Goal: Navigation & Orientation: Find specific page/section

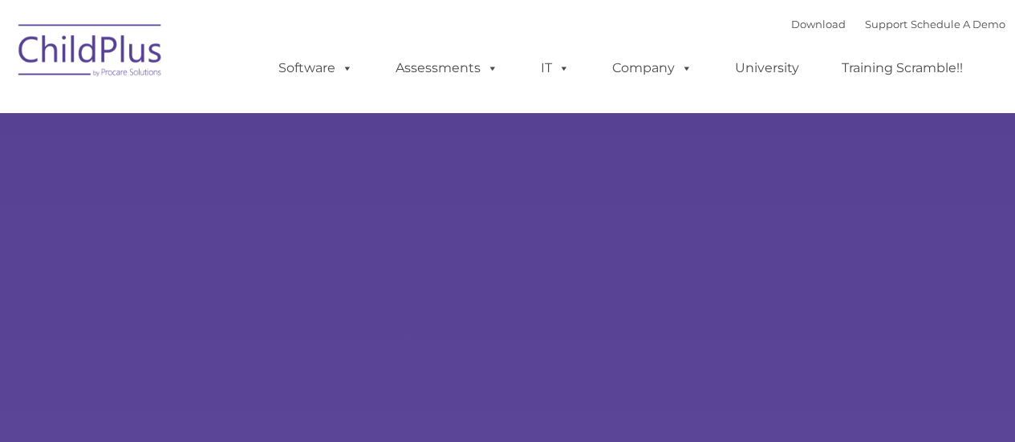
type input ""
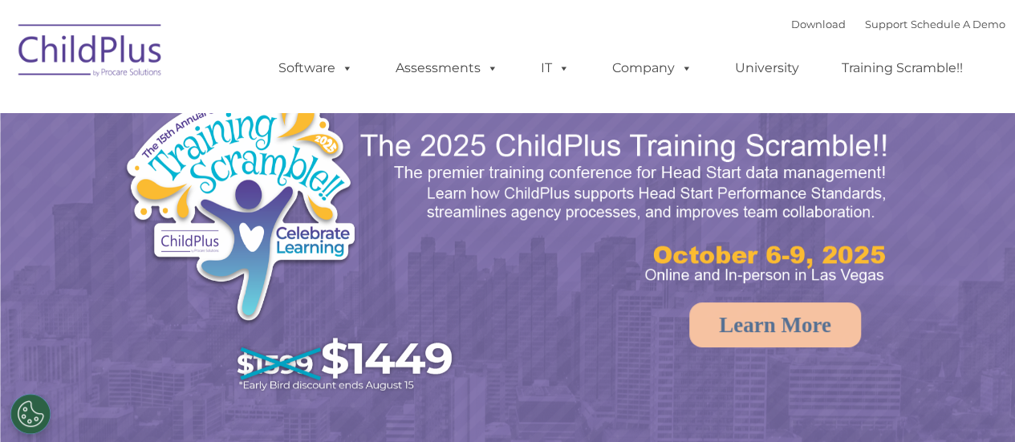
select select "MEDIUM"
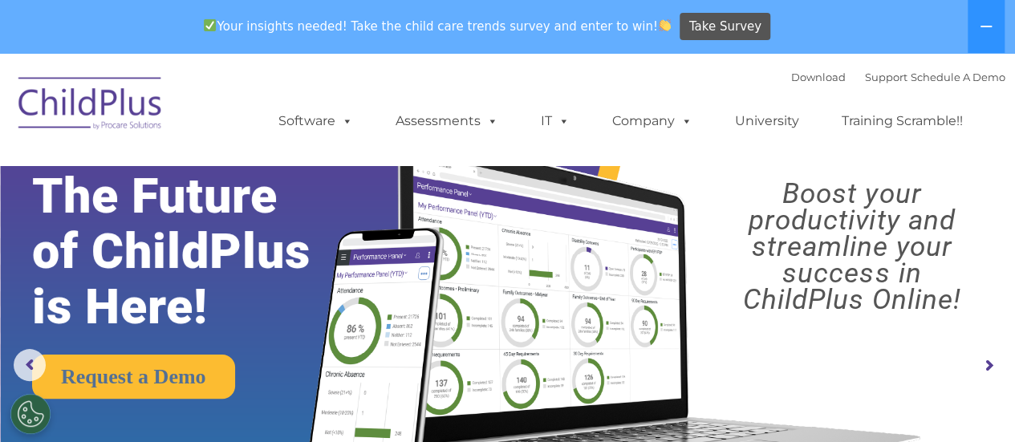
click at [988, 365] on rs-arrow at bounding box center [988, 366] width 32 height 32
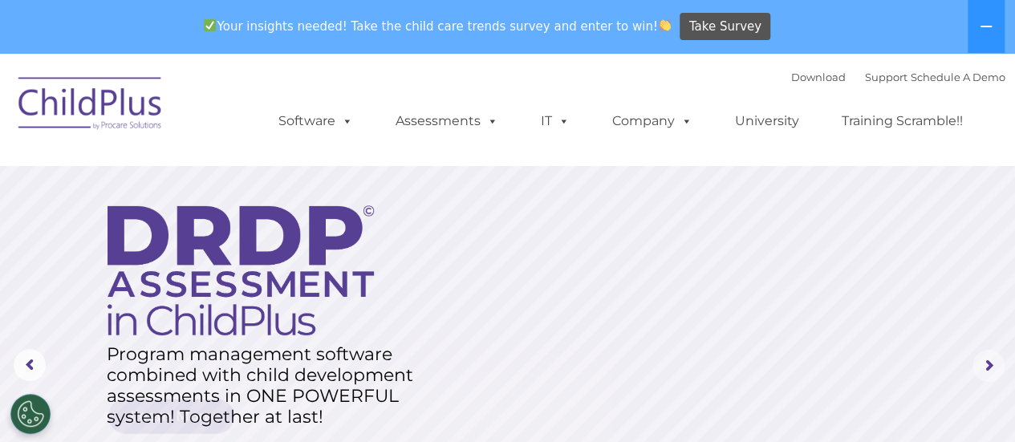
click at [988, 365] on rs-arrow at bounding box center [988, 366] width 32 height 32
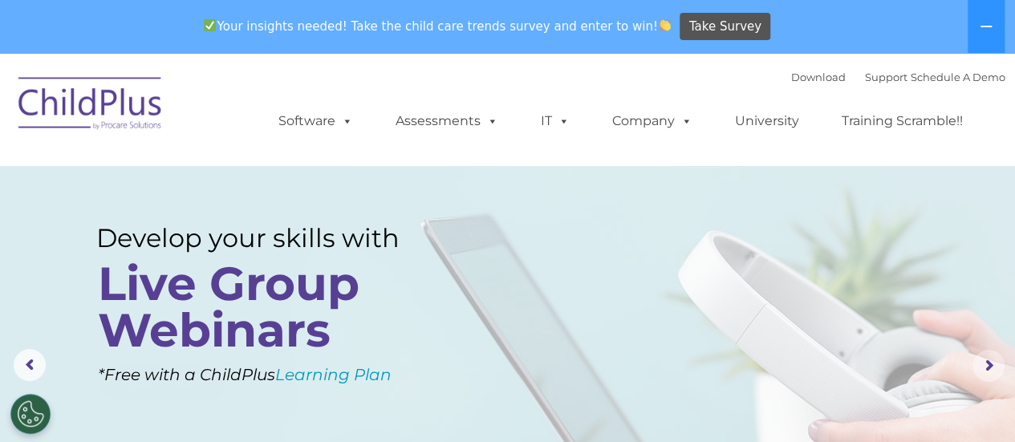
click at [988, 365] on rs-arrow at bounding box center [988, 366] width 32 height 32
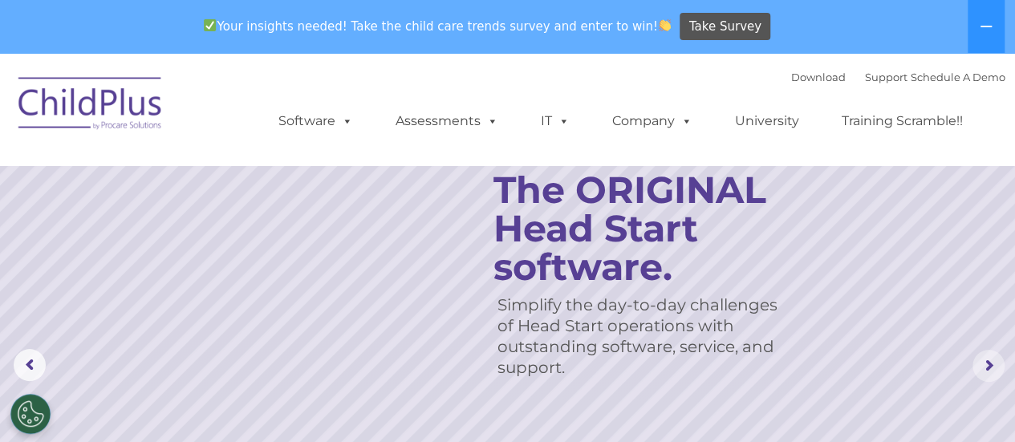
click at [988, 365] on rs-arrow at bounding box center [988, 366] width 32 height 32
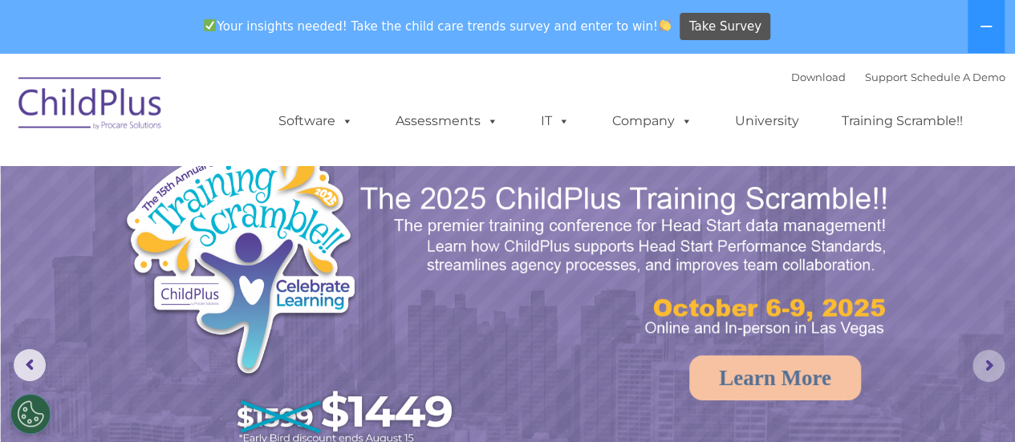
click at [988, 365] on rs-arrow at bounding box center [988, 366] width 32 height 32
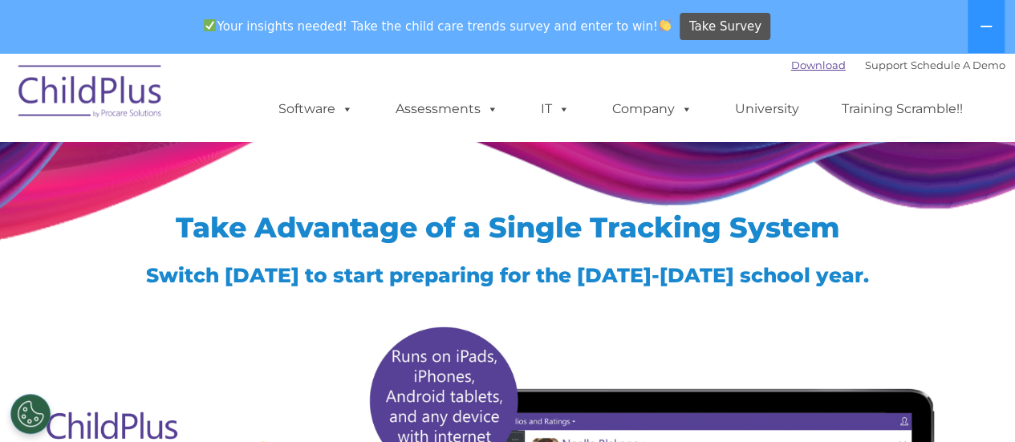
click at [795, 63] on link "Download" at bounding box center [818, 65] width 55 height 13
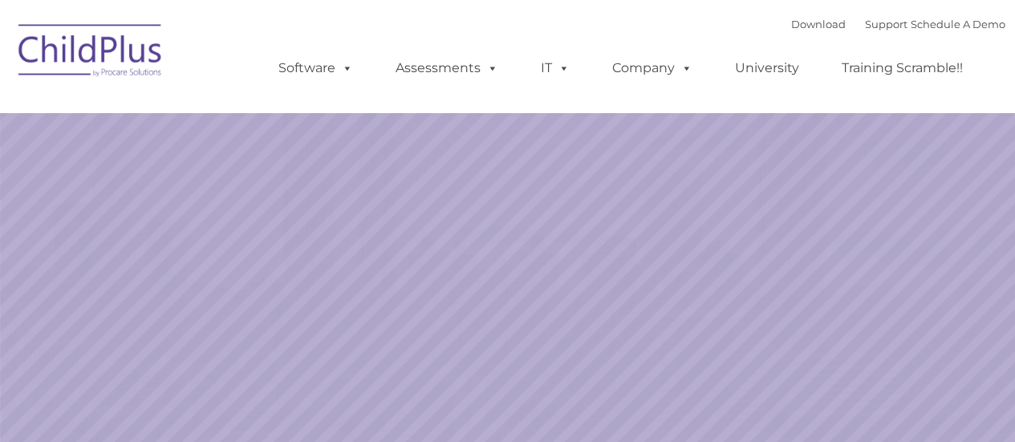
select select "MEDIUM"
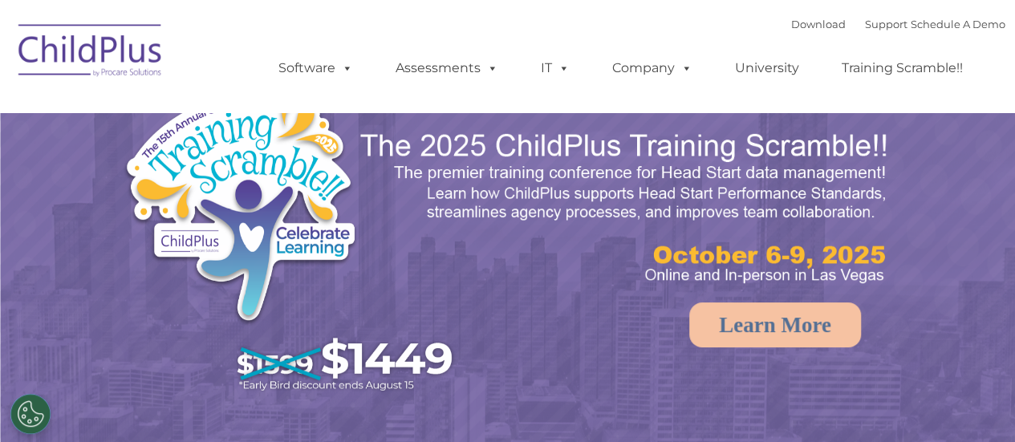
select select "MEDIUM"
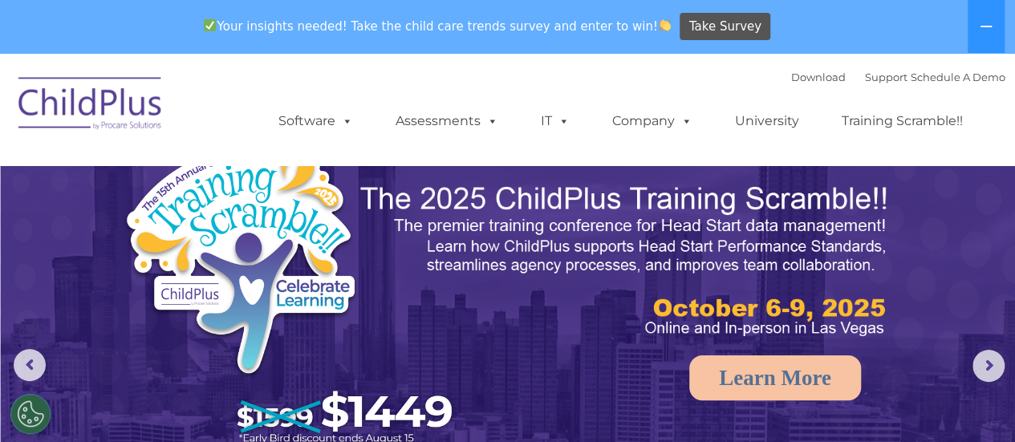
click at [540, 24] on span "Your insights needed! Take the child care trends survey and enter to win!" at bounding box center [437, 25] width 481 height 31
drag, startPoint x: 120, startPoint y: 2, endPoint x: 128, endPoint y: 128, distance: 127.1
click at [128, 128] on img at bounding box center [90, 106] width 160 height 80
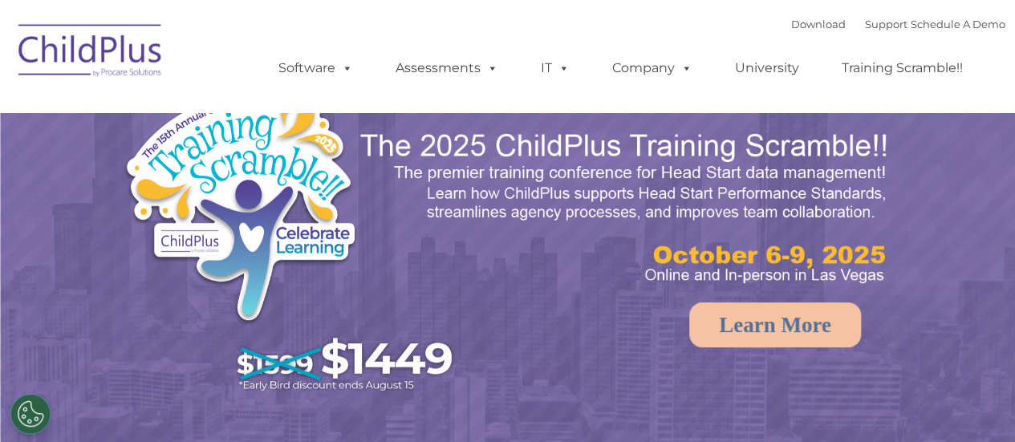
select select "MEDIUM"
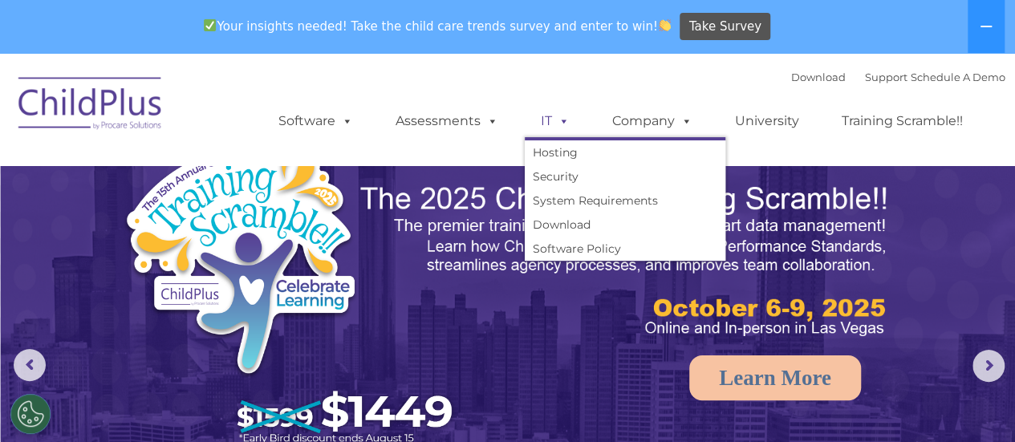
click at [562, 123] on span at bounding box center [561, 120] width 18 height 15
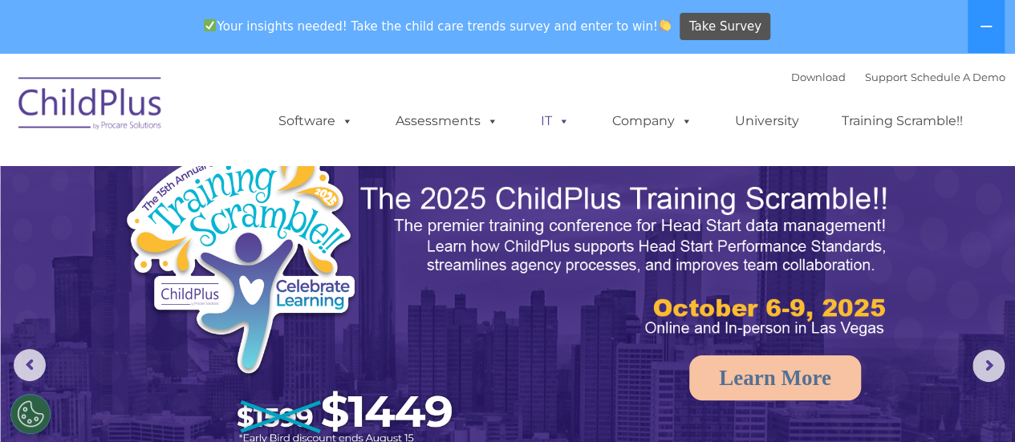
click at [562, 123] on span at bounding box center [561, 120] width 18 height 15
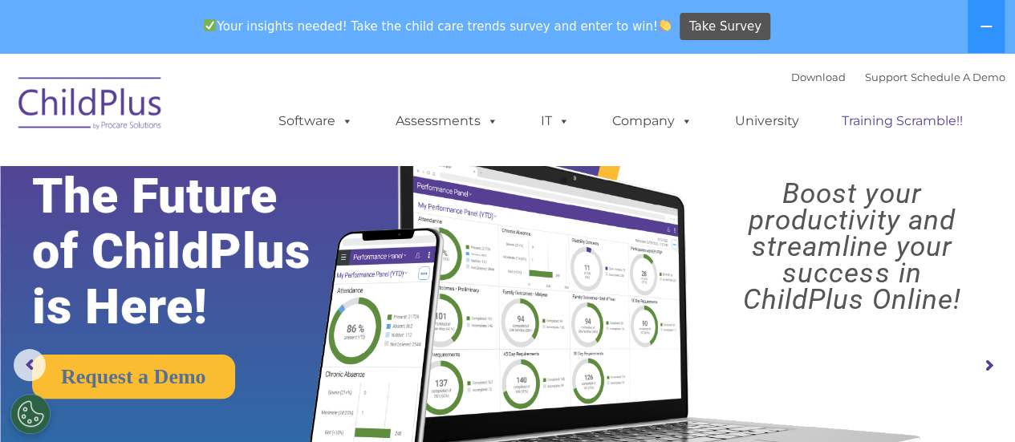
click at [855, 120] on link "Training Scramble!!" at bounding box center [902, 121] width 153 height 32
